Goal: Transaction & Acquisition: Download file/media

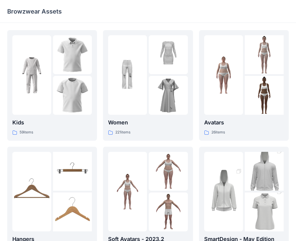
click at [18, 13] on p "Browzwear Assets" at bounding box center [34, 11] width 54 height 8
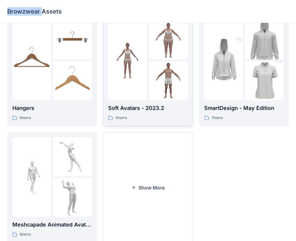
scroll to position [149, 0]
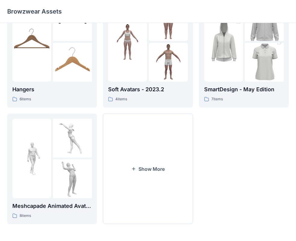
click at [238, 162] on div "Avatars 26 items SmartDesign - May Edition 7 items" at bounding box center [244, 52] width 90 height 343
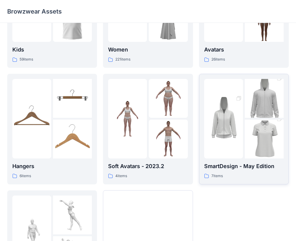
scroll to position [90, 0]
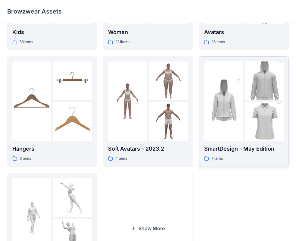
click at [238, 123] on img at bounding box center [223, 101] width 39 height 58
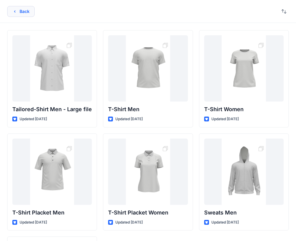
click at [17, 12] on button "Back" at bounding box center [20, 11] width 27 height 11
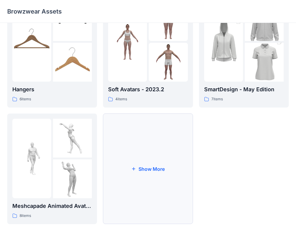
click at [148, 171] on button "Show More" at bounding box center [148, 168] width 90 height 110
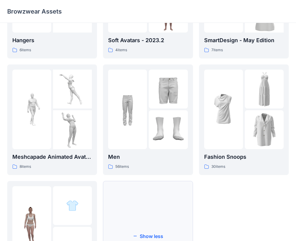
scroll to position [210, 0]
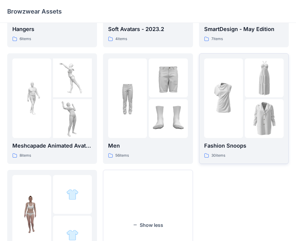
click at [226, 142] on p "Fashion Snoops" at bounding box center [243, 145] width 79 height 8
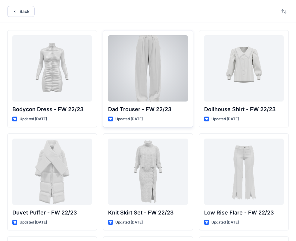
click at [150, 91] on div at bounding box center [147, 68] width 79 height 66
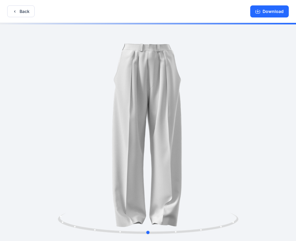
drag, startPoint x: 233, startPoint y: 146, endPoint x: 159, endPoint y: 141, distance: 73.3
click at [224, 146] on div at bounding box center [148, 132] width 296 height 219
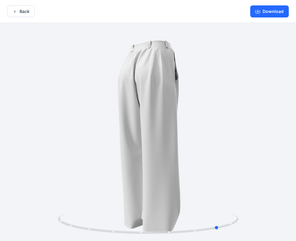
drag, startPoint x: 159, startPoint y: 141, endPoint x: 239, endPoint y: 137, distance: 79.5
click at [239, 137] on div at bounding box center [148, 132] width 296 height 219
click at [266, 12] on button "Download" at bounding box center [269, 11] width 39 height 12
click at [22, 14] on button "Back" at bounding box center [20, 11] width 27 height 12
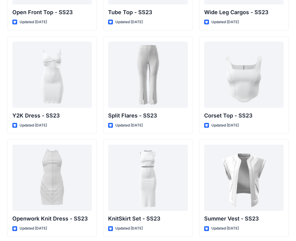
scroll to position [525, 0]
